Goal: Information Seeking & Learning: Learn about a topic

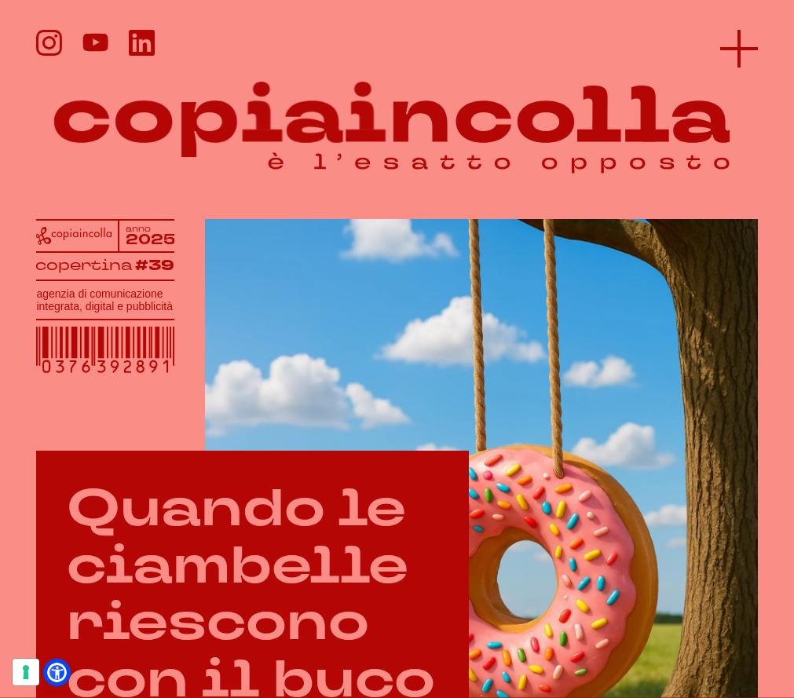
click at [743, 54] on icon at bounding box center [739, 49] width 38 height 38
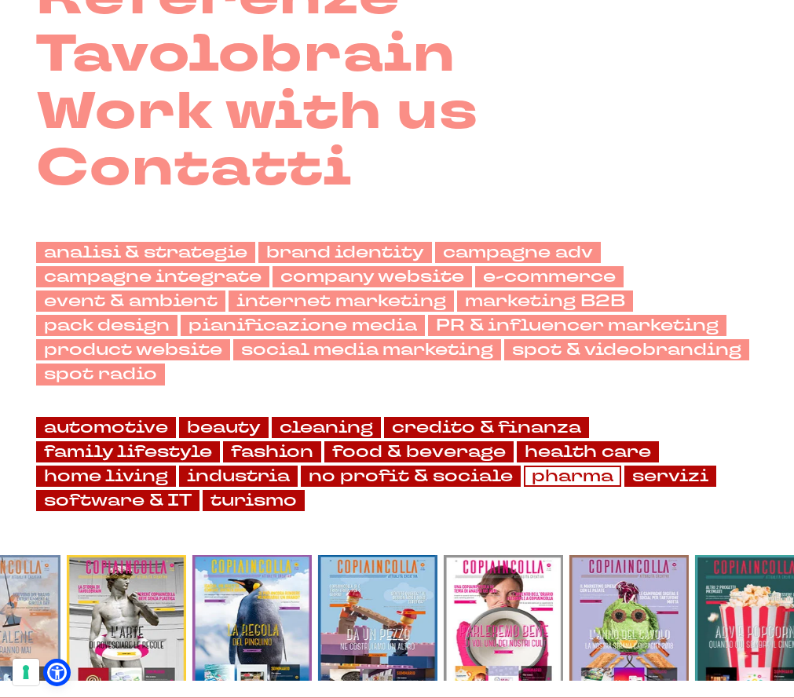
scroll to position [440, 0]
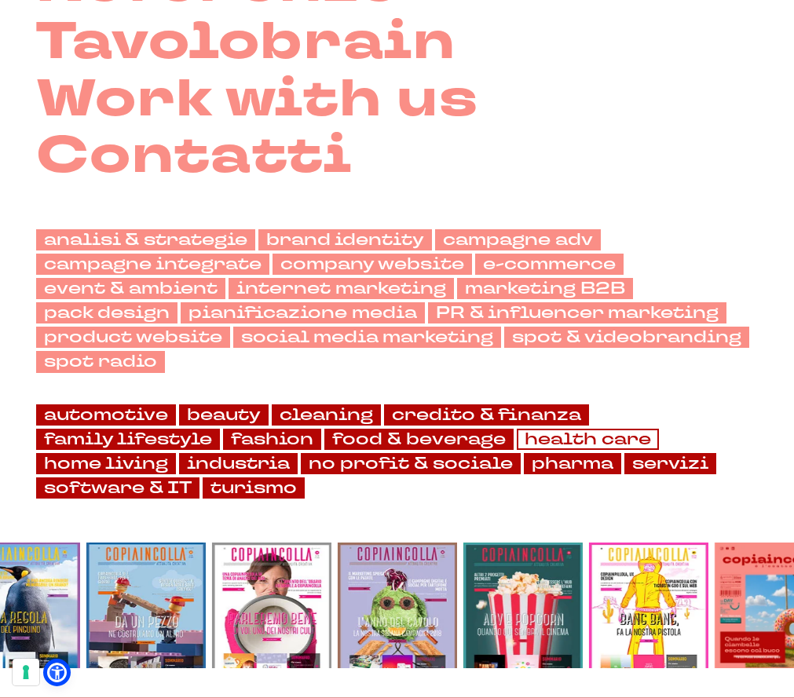
scroll to position [439, 0]
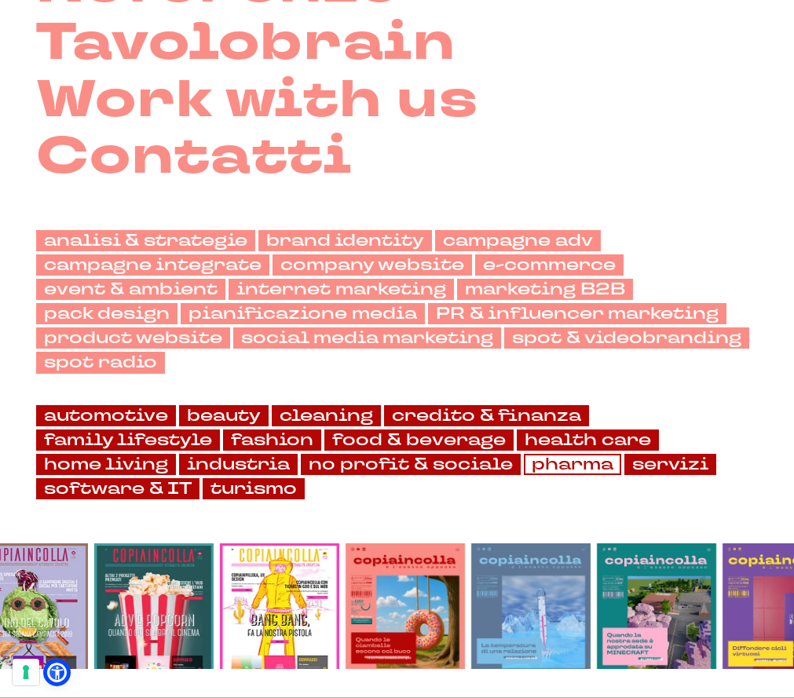
click at [563, 467] on link "pharma" at bounding box center [572, 464] width 97 height 21
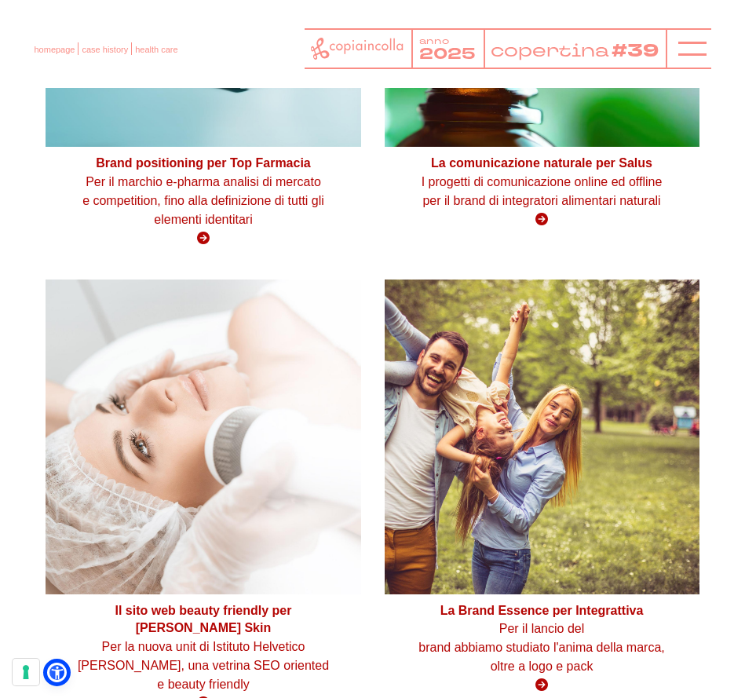
click at [674, 52] on div at bounding box center [689, 48] width 46 height 41
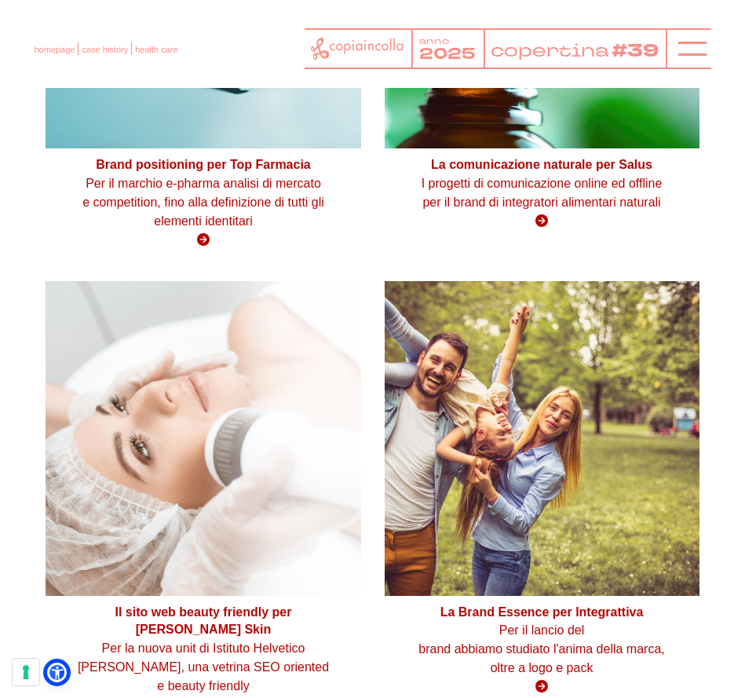
scroll to position [1874, 0]
click at [682, 50] on icon at bounding box center [692, 49] width 28 height 28
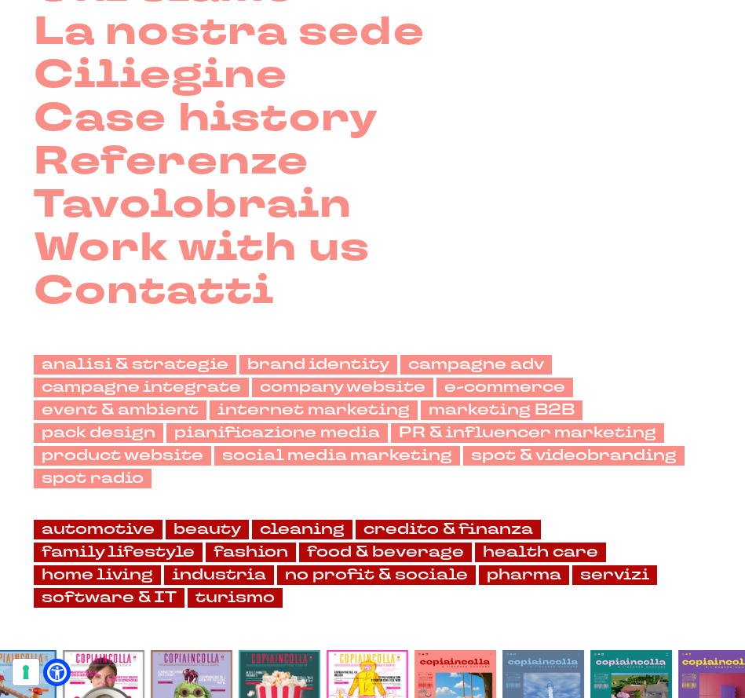
scroll to position [275, 0]
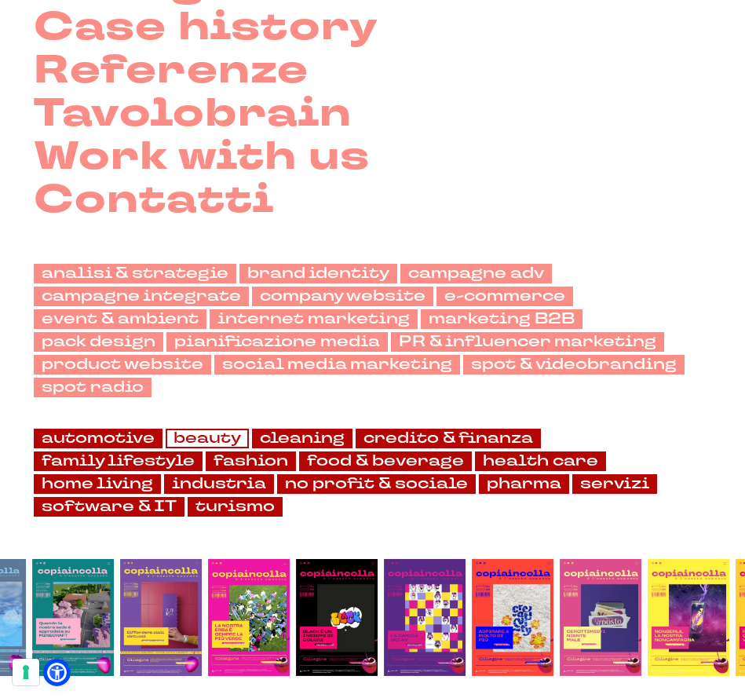
click at [196, 438] on link "beauty" at bounding box center [207, 439] width 83 height 20
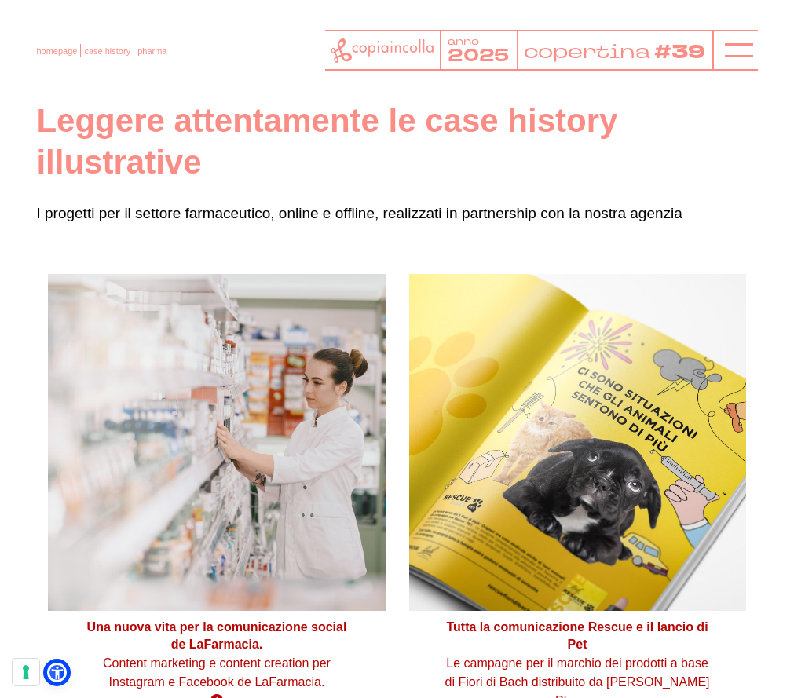
click at [339, 125] on h1 "Leggere attentamente le case history illustrative" at bounding box center [396, 142] width 721 height 82
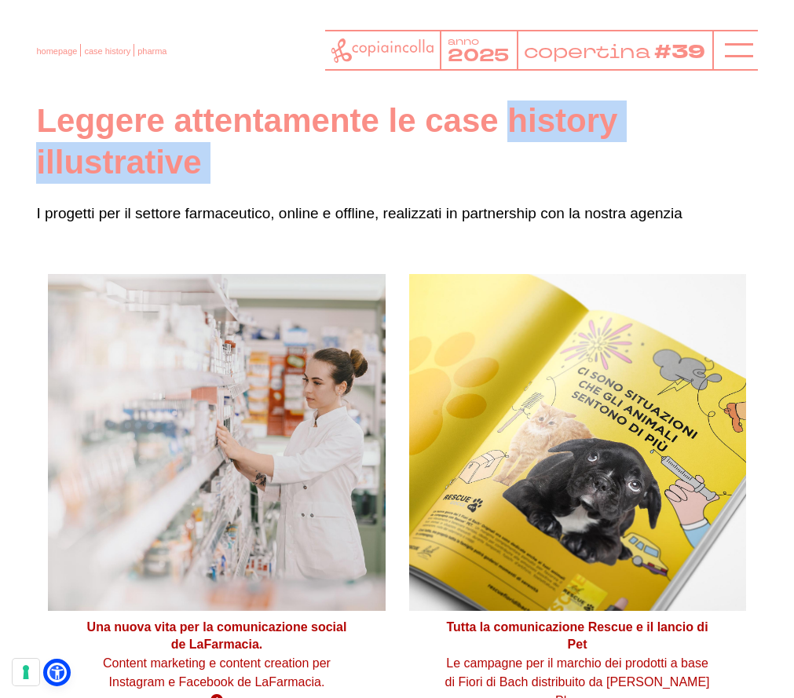
click at [339, 125] on h1 "Leggere attentamente le case history illustrative" at bounding box center [396, 142] width 721 height 82
click at [357, 121] on h1 "Leggere attentamente le case history illustrative" at bounding box center [396, 142] width 721 height 82
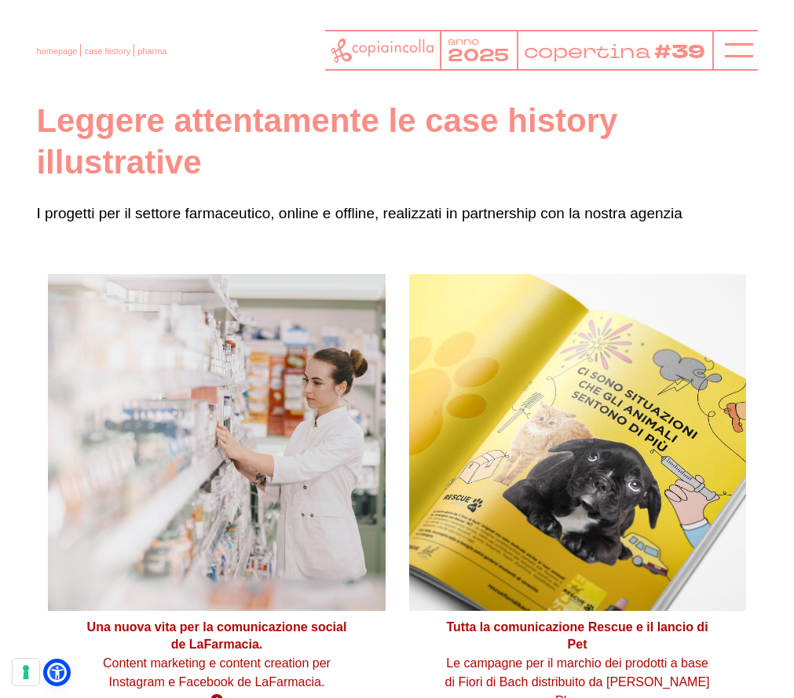
click at [292, 225] on p "I progetti per il settore farmaceutico, online e offline, realizzati in partner…" at bounding box center [396, 214] width 721 height 24
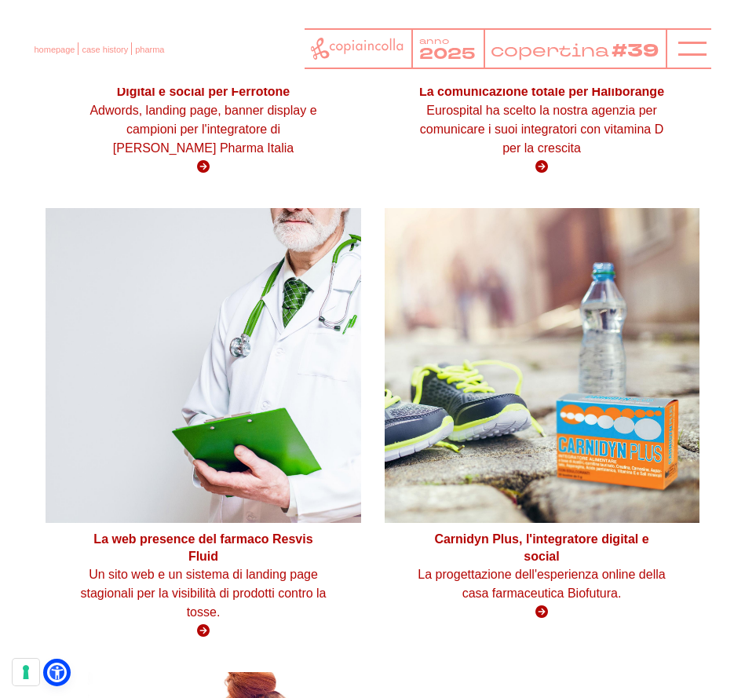
scroll to position [4658, 0]
click at [236, 286] on figure at bounding box center [203, 365] width 315 height 315
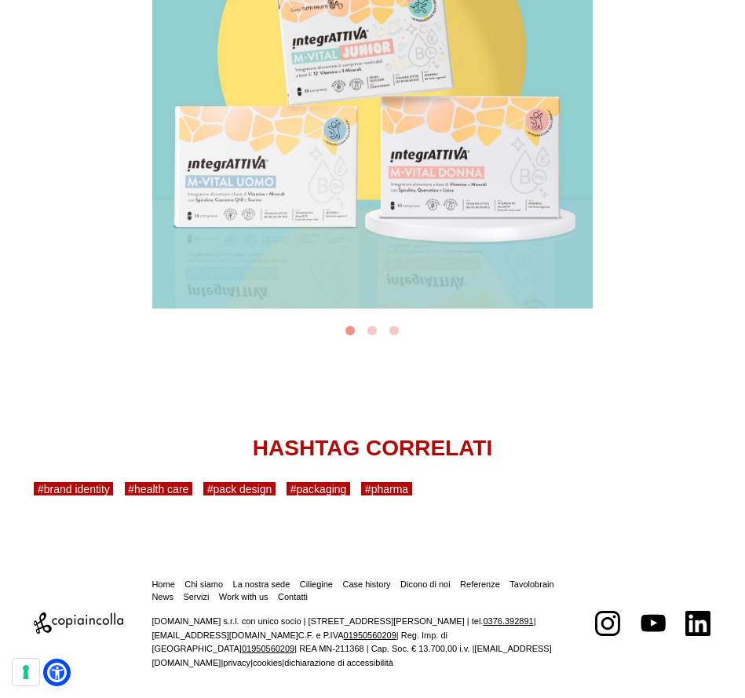
scroll to position [3190, 0]
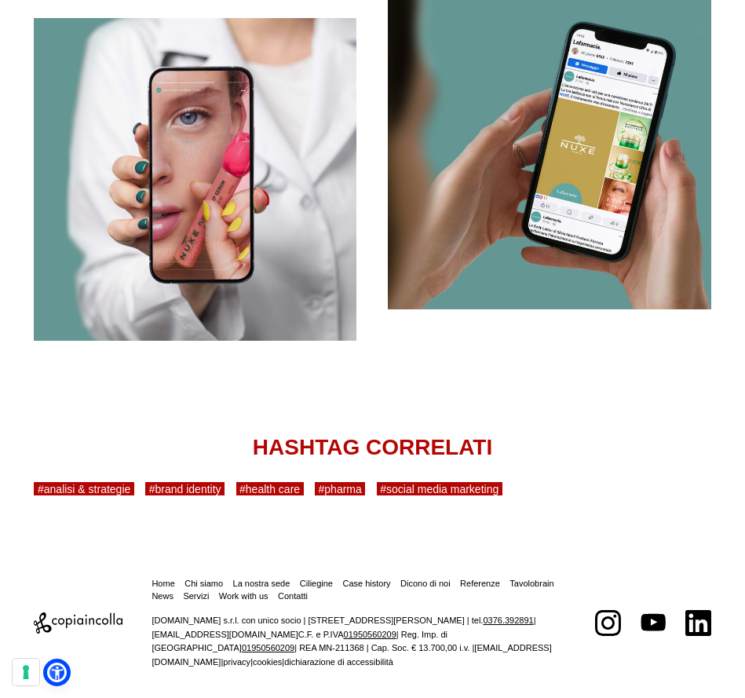
scroll to position [3508, 0]
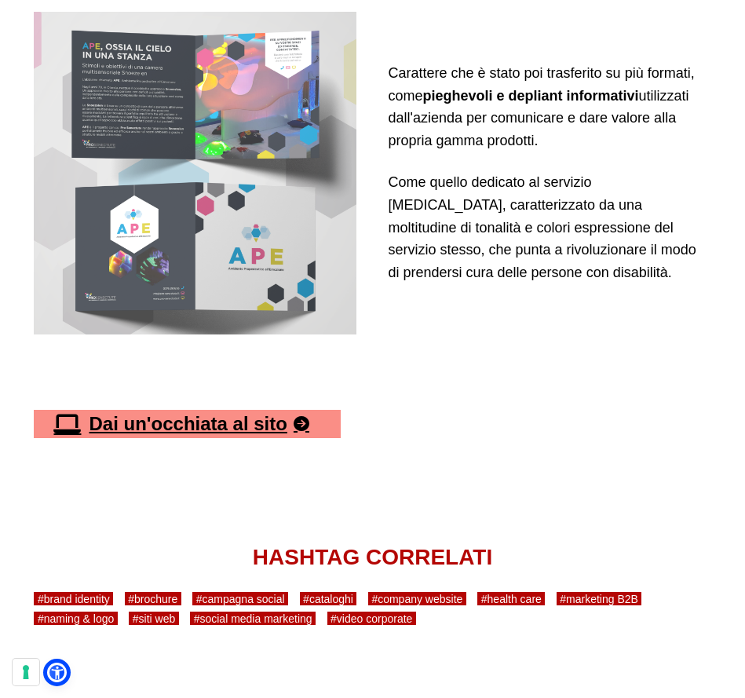
scroll to position [4169, 0]
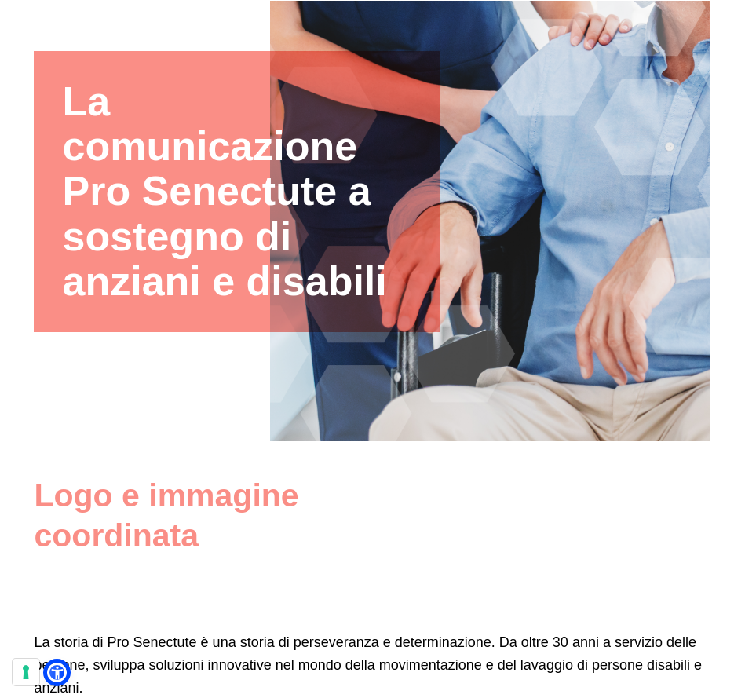
scroll to position [101, 0]
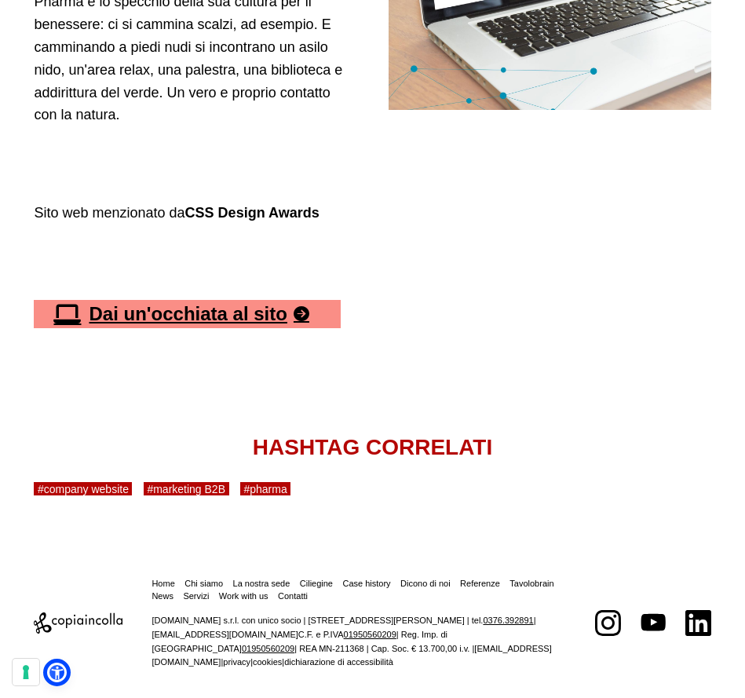
scroll to position [3110, 0]
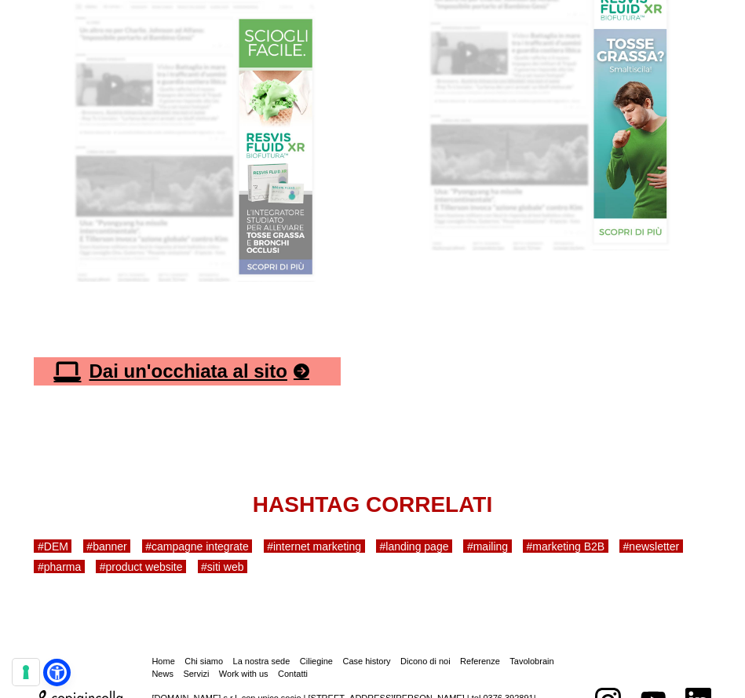
scroll to position [2515, 0]
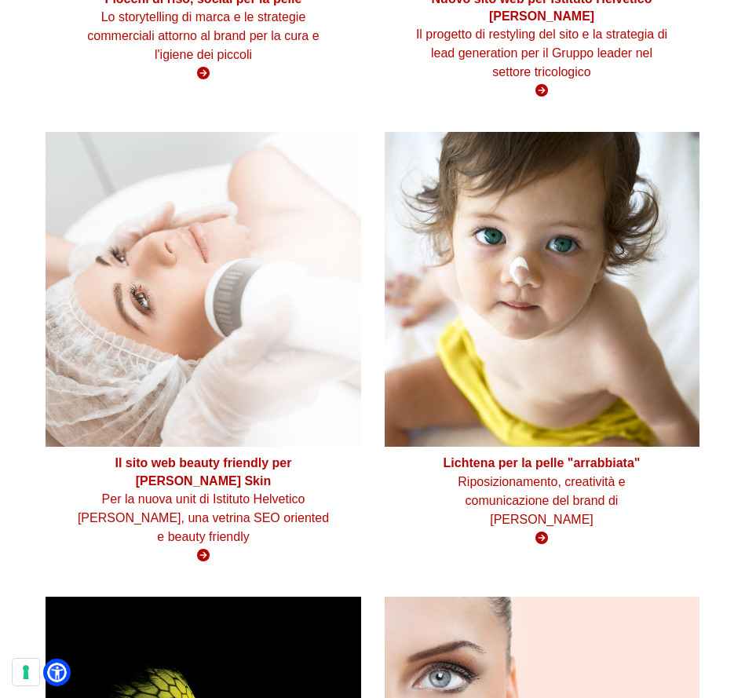
scroll to position [562, 0]
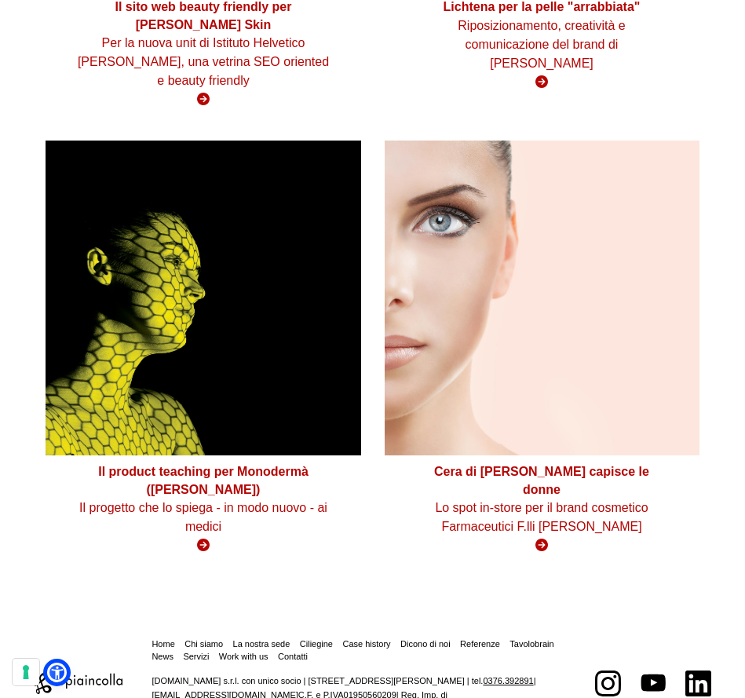
click at [234, 386] on figure at bounding box center [203, 298] width 315 height 315
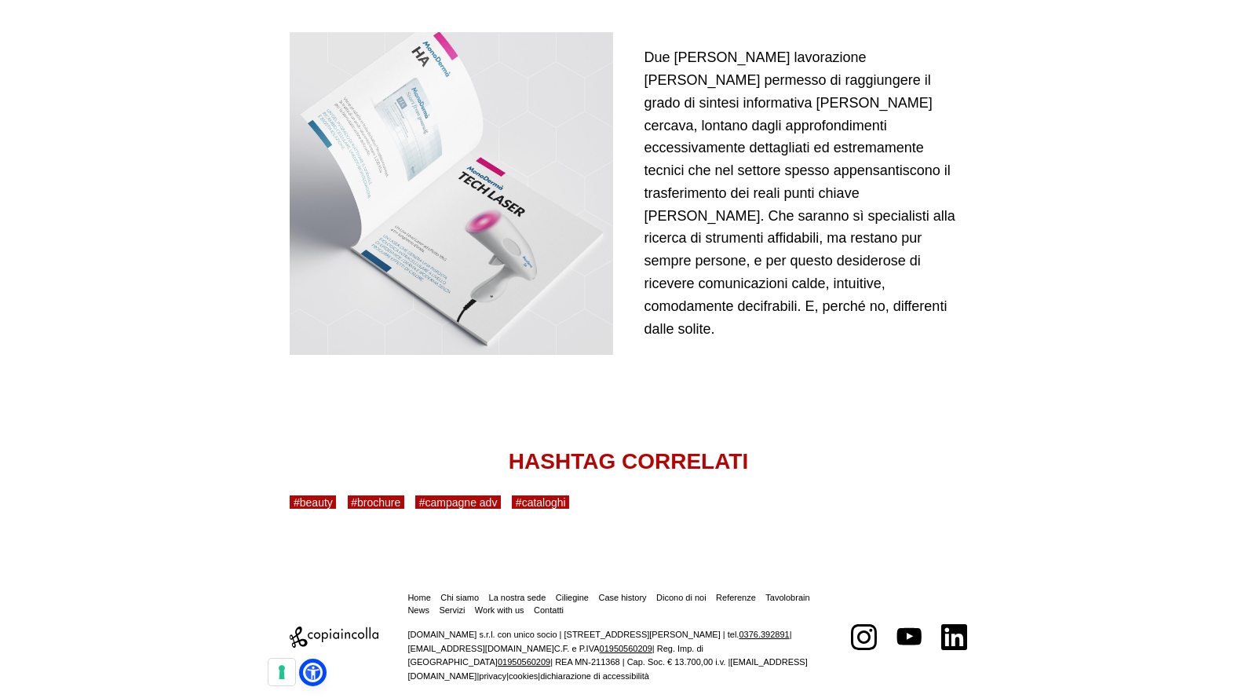
scroll to position [2861, 0]
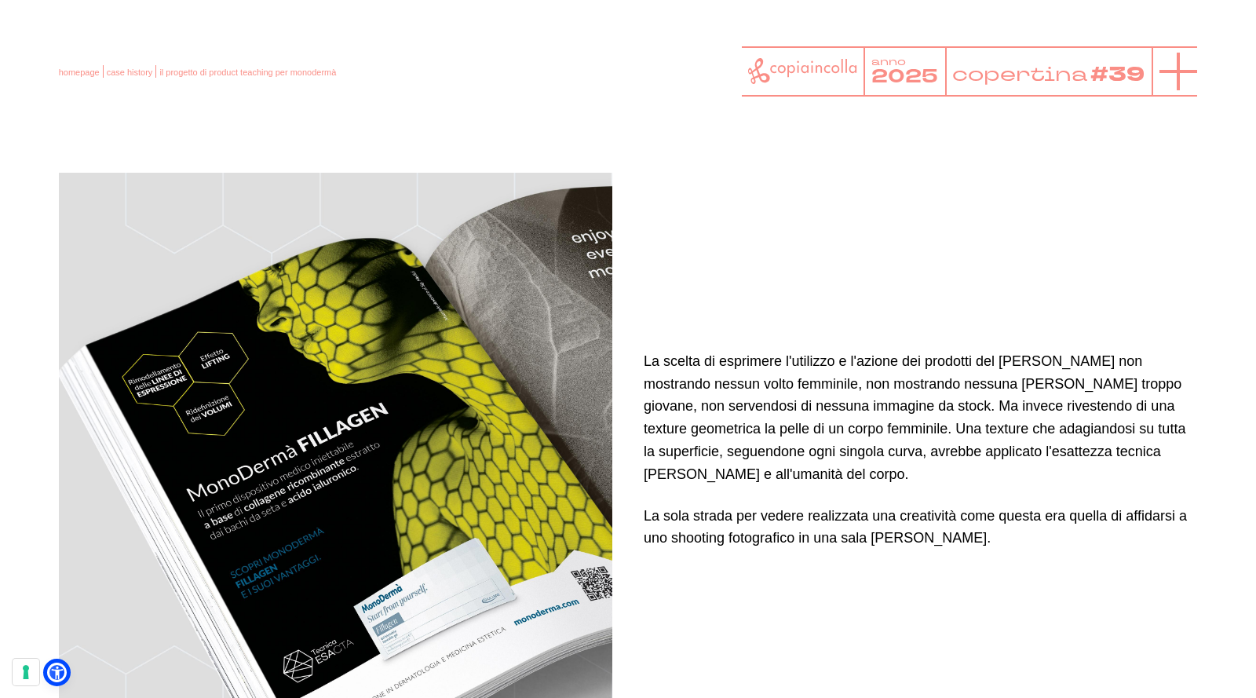
click at [744, 75] on icon at bounding box center [1179, 72] width 38 height 38
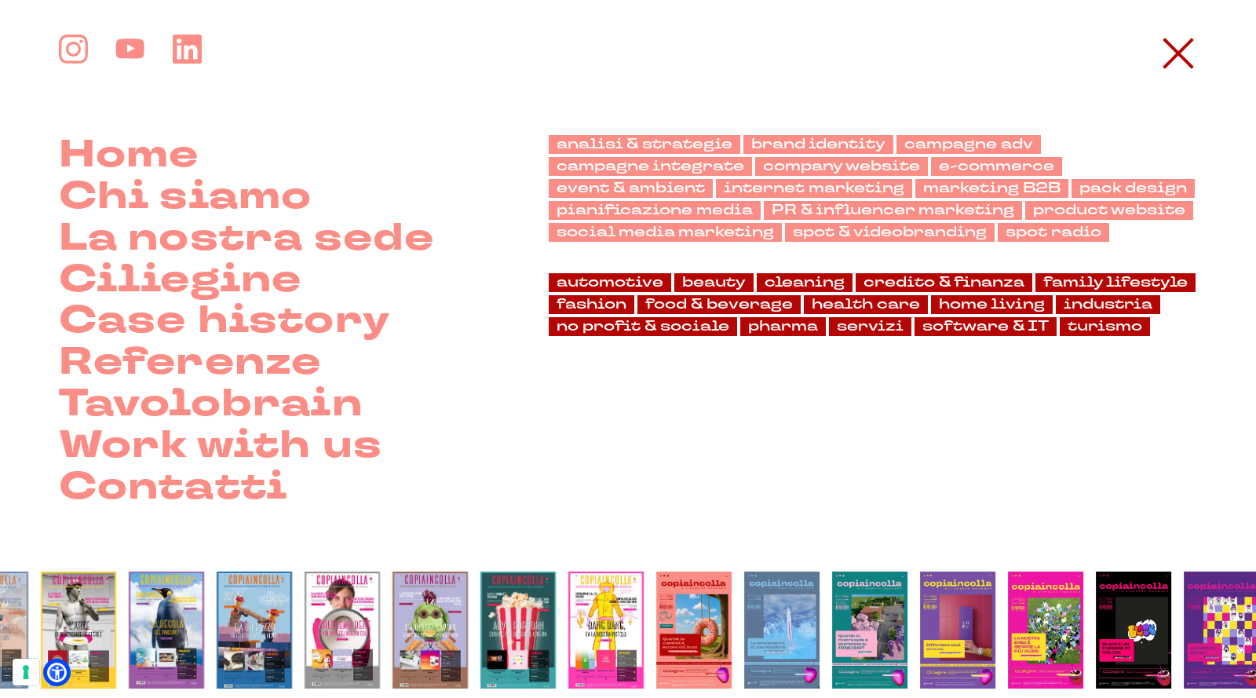
scroll to position [9, 0]
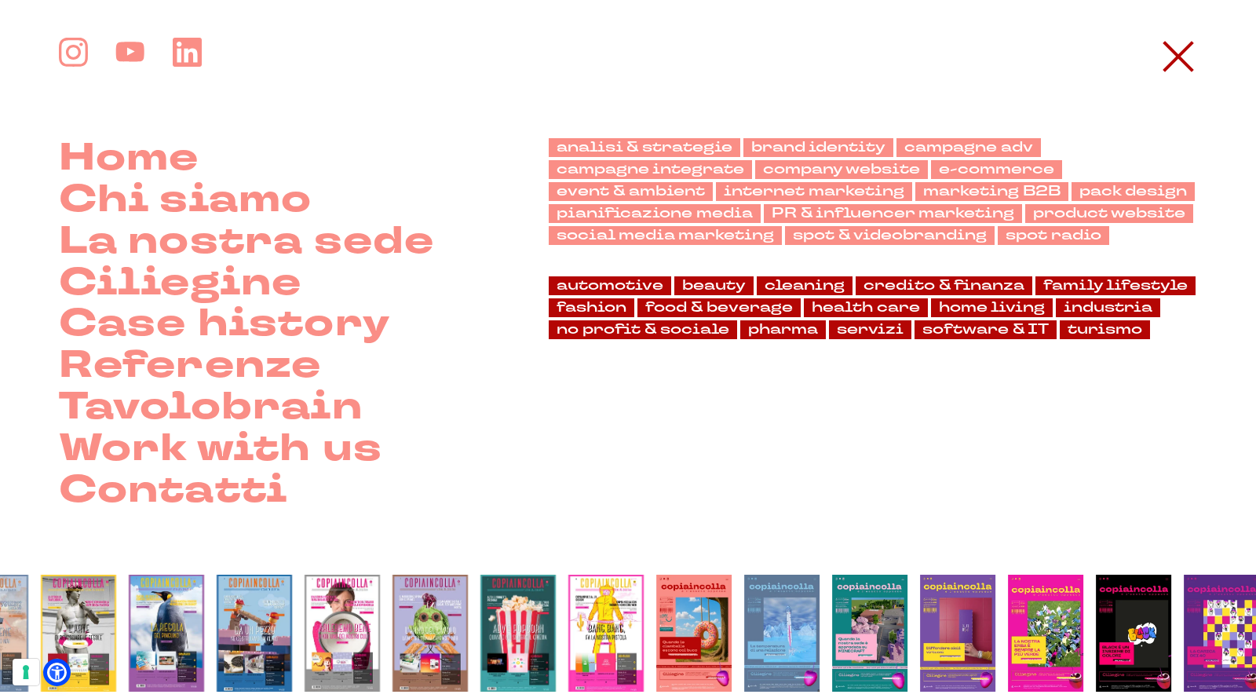
click at [744, 362] on div "analisi & strategie brand identity campagne adv campagne integrate company webs…" at bounding box center [873, 324] width 649 height 373
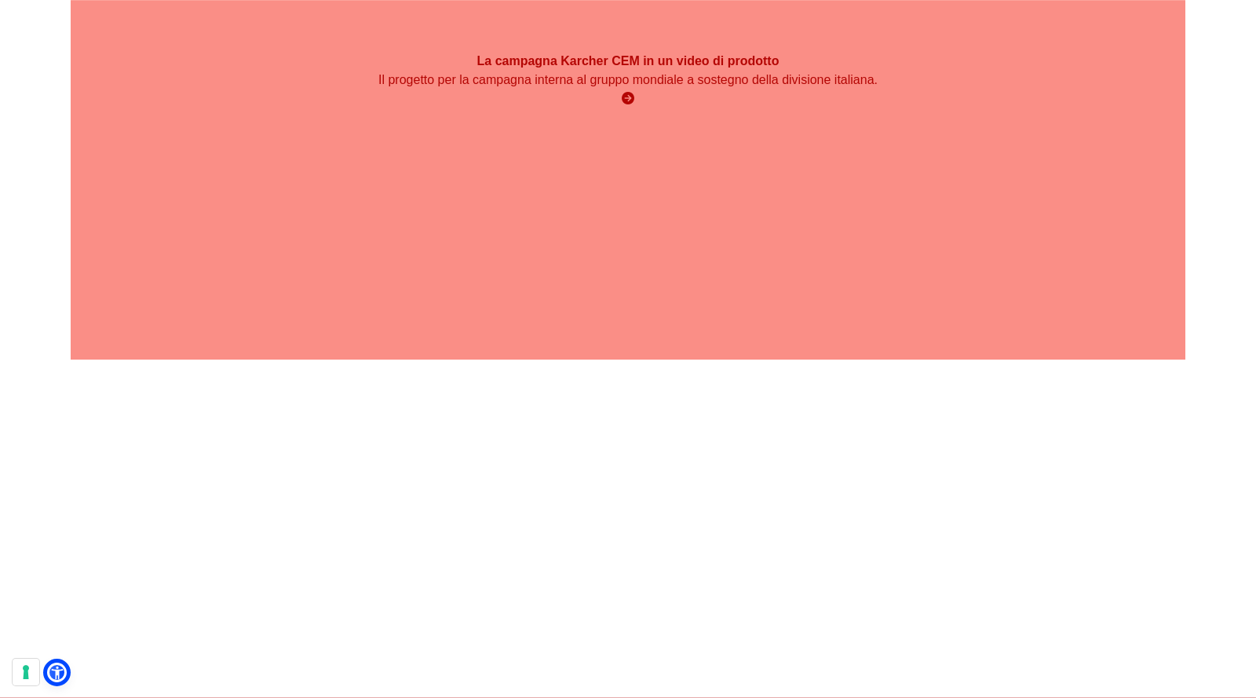
scroll to position [3854, 0]
